Goal: Check status: Check status

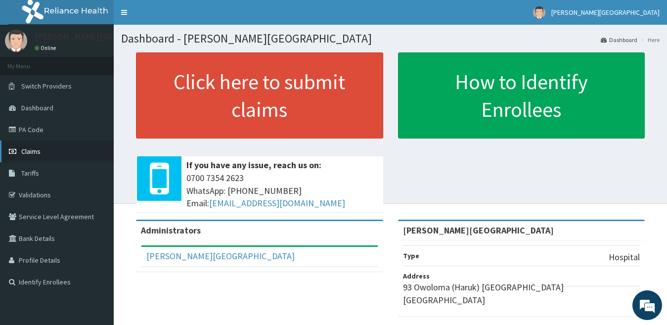
click at [53, 157] on link "Claims" at bounding box center [57, 151] width 114 height 22
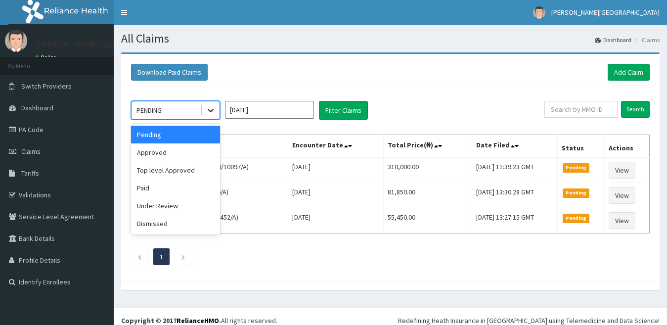
click at [209, 110] on icon at bounding box center [211, 110] width 6 height 3
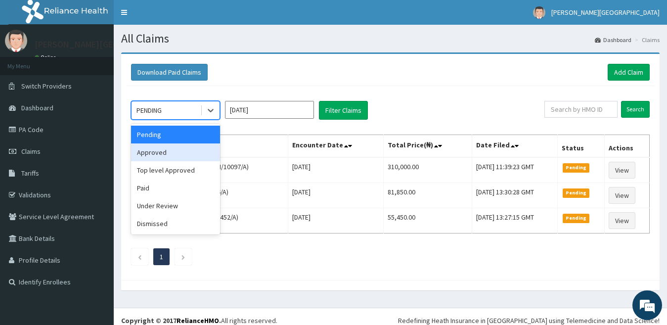
click at [182, 156] on div "Approved" at bounding box center [175, 152] width 89 height 18
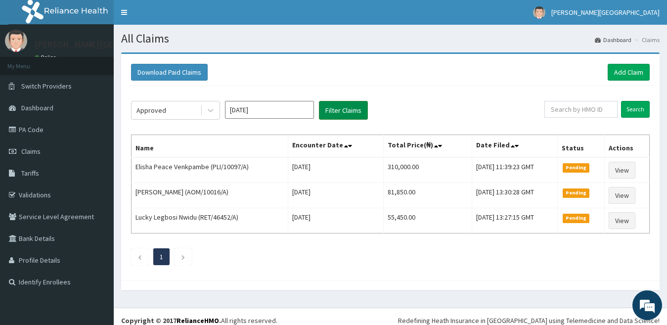
click at [355, 113] on button "Filter Claims" at bounding box center [343, 110] width 49 height 19
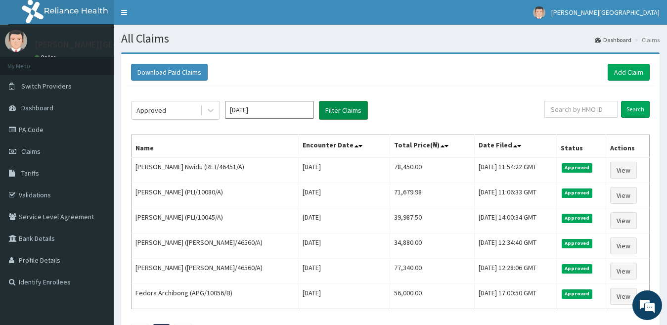
click at [355, 113] on button "Filter Claims" at bounding box center [343, 110] width 49 height 19
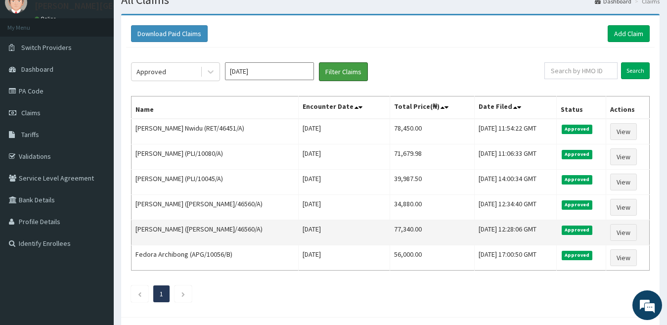
scroll to position [35, 0]
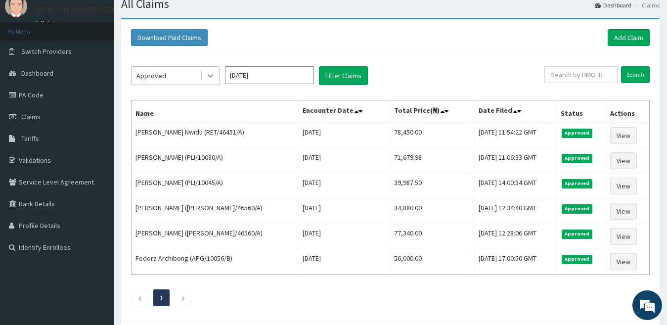
click at [207, 82] on div at bounding box center [211, 76] width 18 height 18
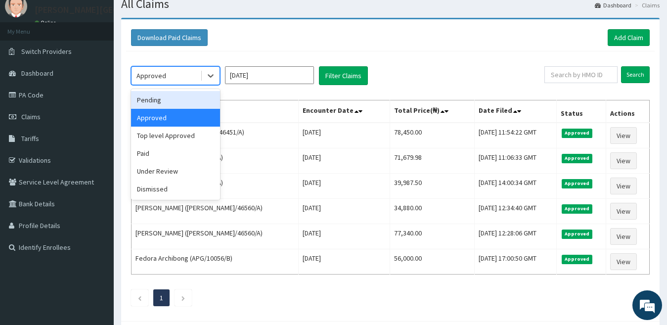
click at [200, 102] on div "Pending" at bounding box center [175, 100] width 89 height 18
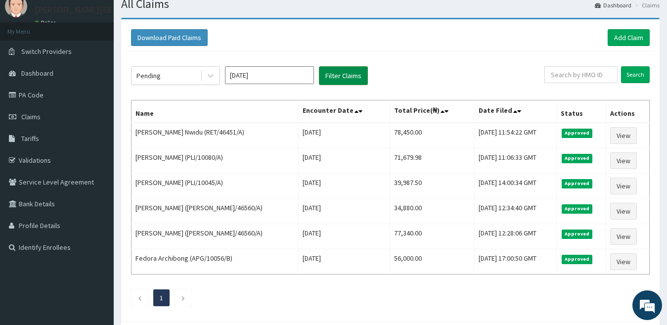
click at [333, 76] on button "Filter Claims" at bounding box center [343, 75] width 49 height 19
click at [335, 76] on button "Filter Claims" at bounding box center [343, 75] width 49 height 19
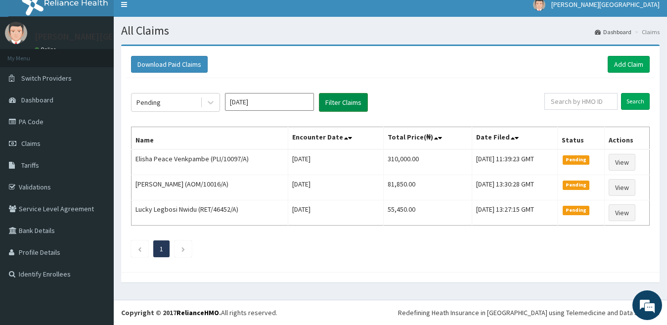
click at [335, 76] on div "Download Paid Claims Add Claim" at bounding box center [390, 64] width 529 height 27
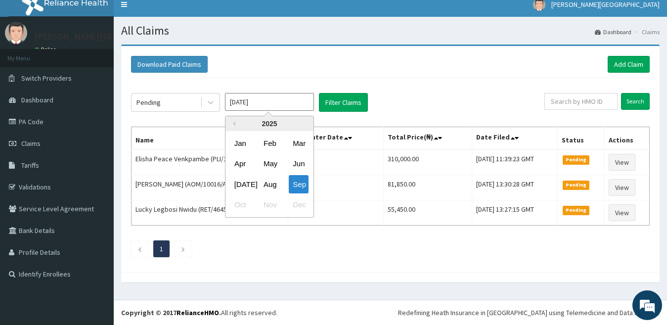
click at [242, 98] on input "Sep 2025" at bounding box center [269, 102] width 89 height 18
click at [267, 184] on div "Aug" at bounding box center [270, 184] width 20 height 18
type input "Aug 2025"
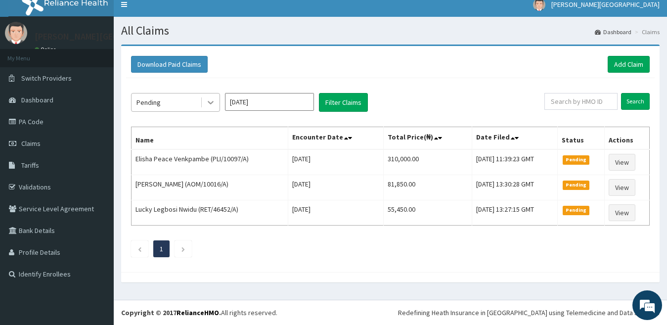
click at [215, 96] on div at bounding box center [211, 102] width 18 height 18
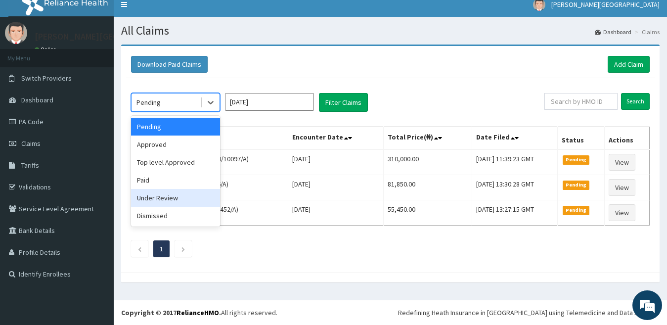
click at [193, 193] on div "Under Review" at bounding box center [175, 198] width 89 height 18
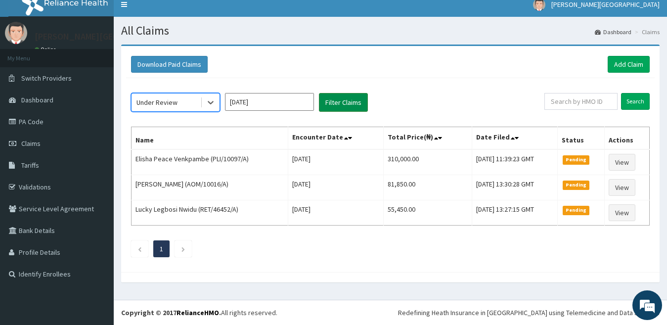
click at [342, 109] on button "Filter Claims" at bounding box center [343, 102] width 49 height 19
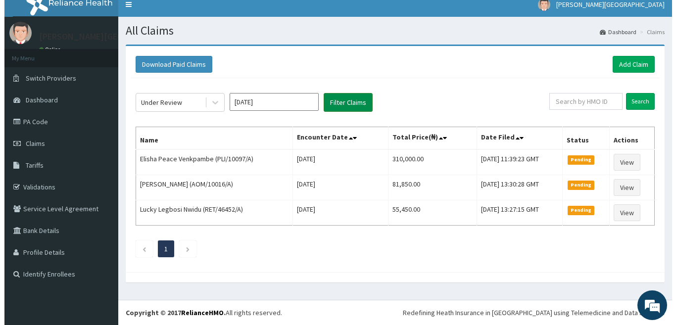
scroll to position [0, 0]
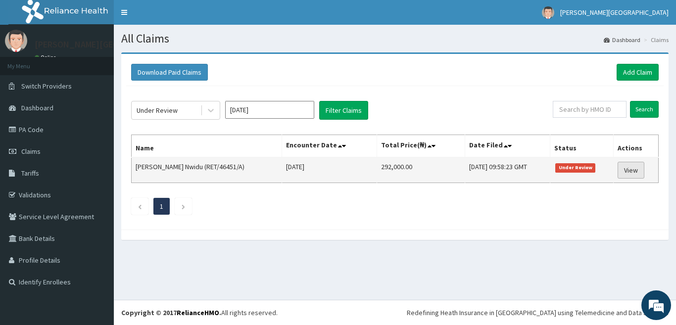
click at [634, 166] on link "View" at bounding box center [630, 170] width 27 height 17
